Goal: Navigation & Orientation: Find specific page/section

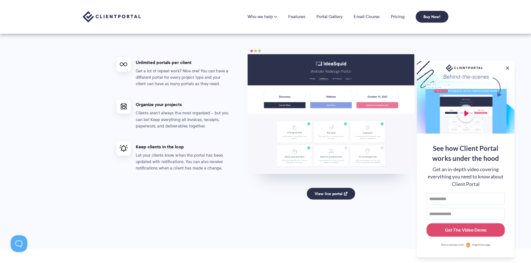
scroll to position [1034, 0]
click at [336, 192] on link "View live portal" at bounding box center [331, 194] width 48 height 12
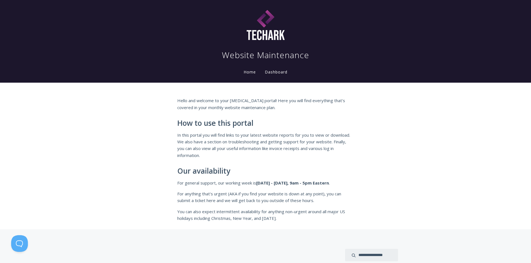
click at [273, 71] on link "Dashboard" at bounding box center [276, 72] width 25 height 6
click at [255, 74] on link "Home" at bounding box center [249, 71] width 14 height 5
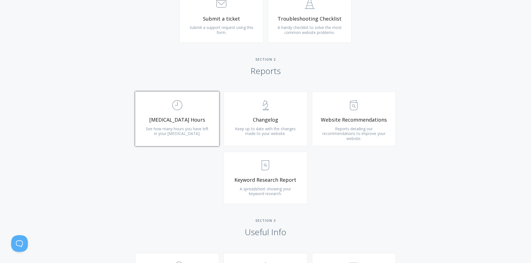
scroll to position [315, 0]
click at [149, 122] on span "[MEDICAL_DATA] Hours" at bounding box center [177, 119] width 67 height 6
